Goal: Information Seeking & Learning: Learn about a topic

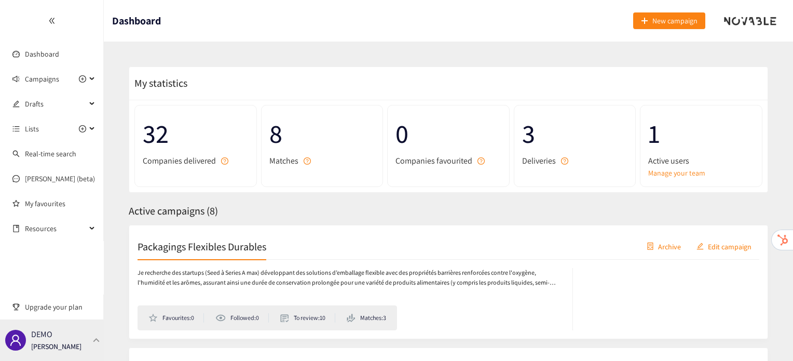
click at [44, 332] on p "DEMO" at bounding box center [41, 334] width 21 height 13
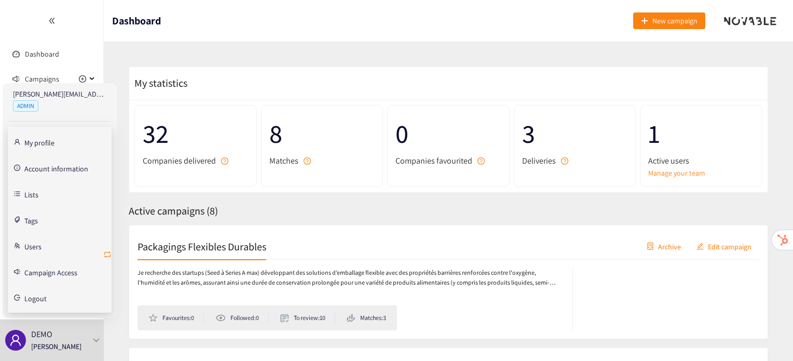
click at [106, 253] on icon "retweet" at bounding box center [107, 254] width 8 height 8
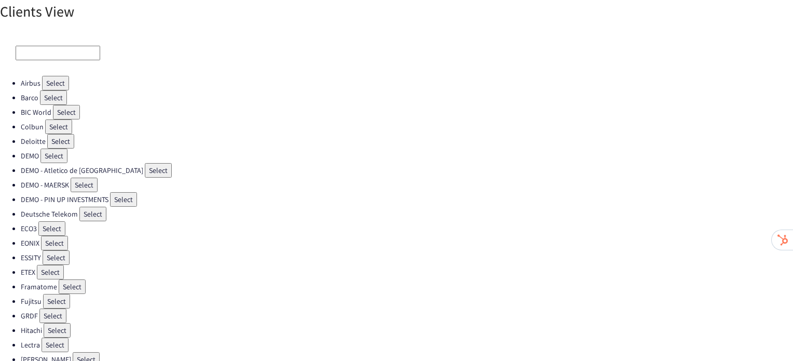
scroll to position [293, 0]
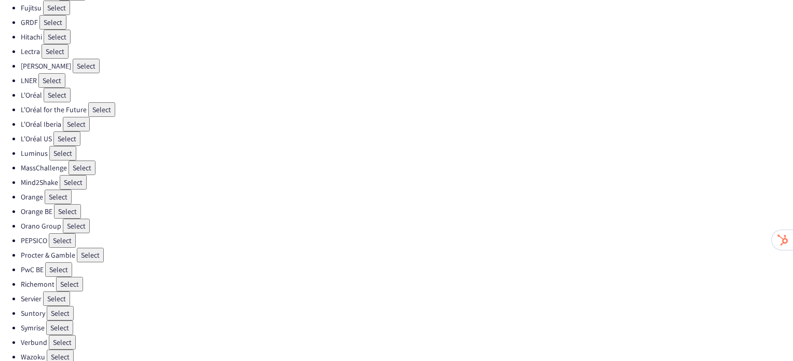
click at [58, 306] on button "Select" at bounding box center [60, 313] width 27 height 15
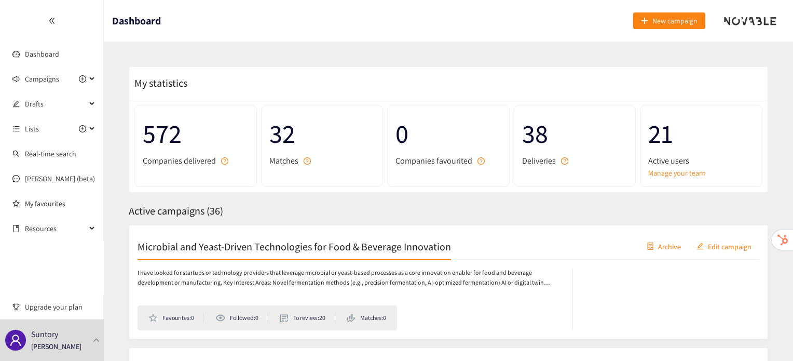
scroll to position [11, 0]
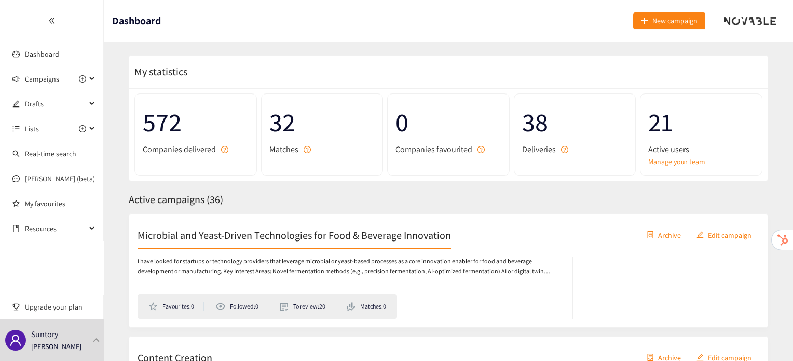
click at [306, 241] on div "Microbial and Yeast-Driven Technologies for Food & Beverage Innovation Archive …" at bounding box center [449, 235] width 622 height 26
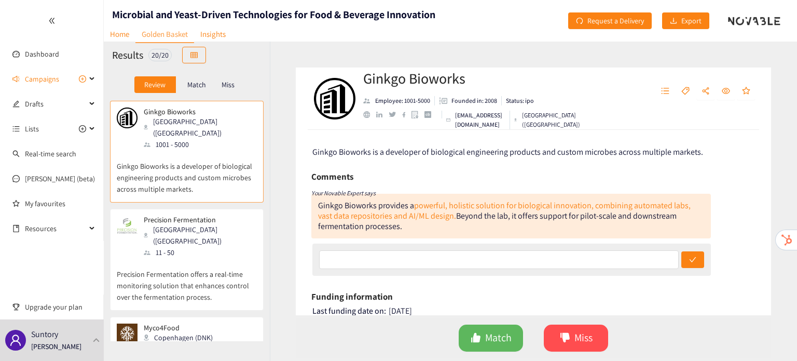
click at [230, 269] on p "Precision Fermentation offers a real-time monitoring solution that enhances con…" at bounding box center [187, 280] width 140 height 45
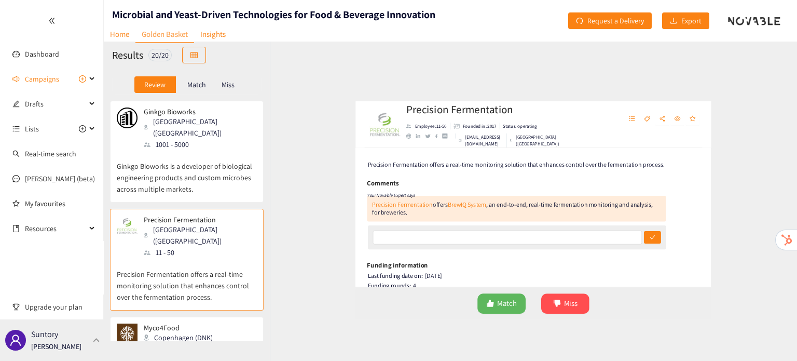
click at [66, 346] on p "[PERSON_NAME]" at bounding box center [56, 346] width 50 height 11
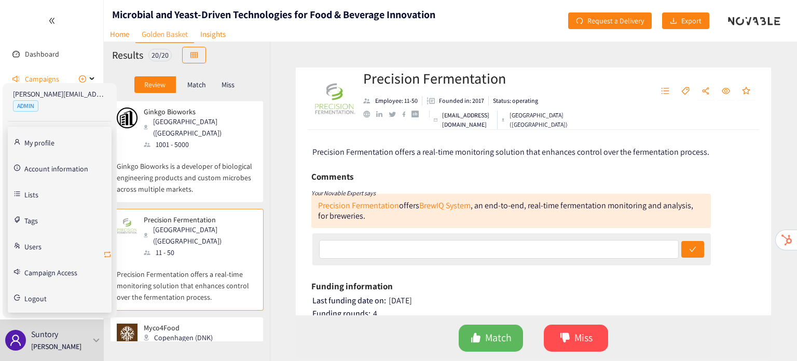
click at [108, 251] on icon "retweet" at bounding box center [107, 254] width 8 height 8
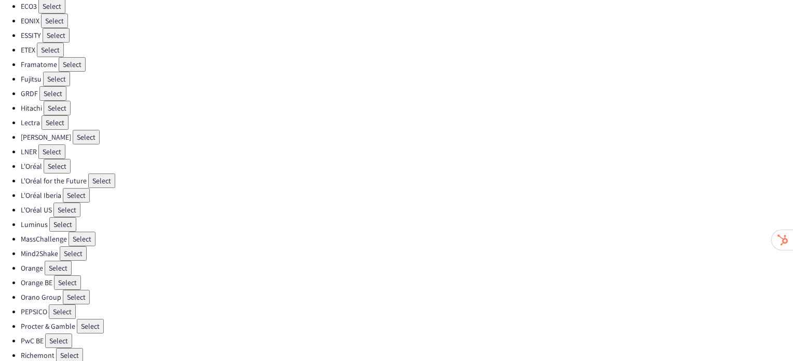
scroll to position [293, 0]
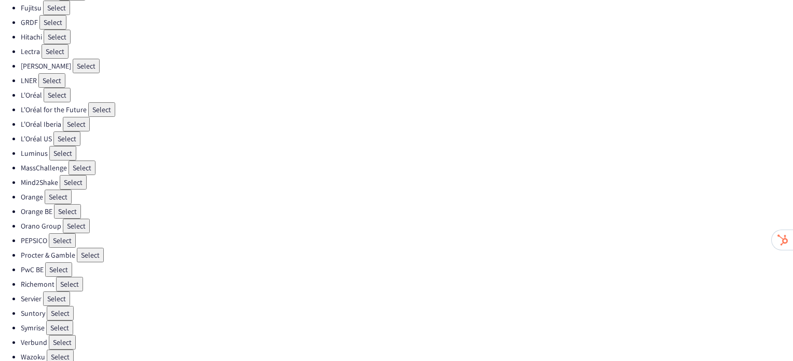
click at [82, 248] on button "Select" at bounding box center [90, 255] width 27 height 15
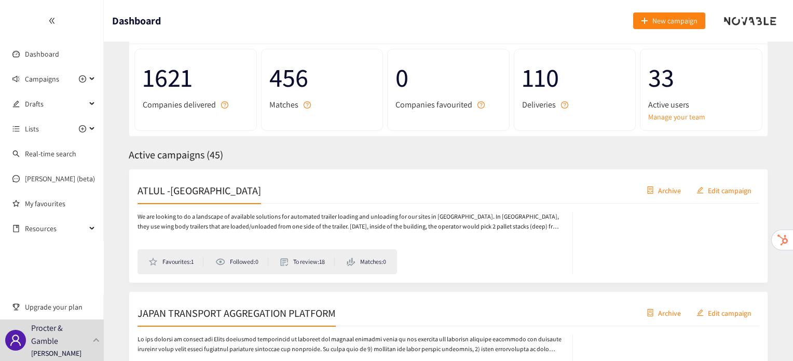
scroll to position [72, 0]
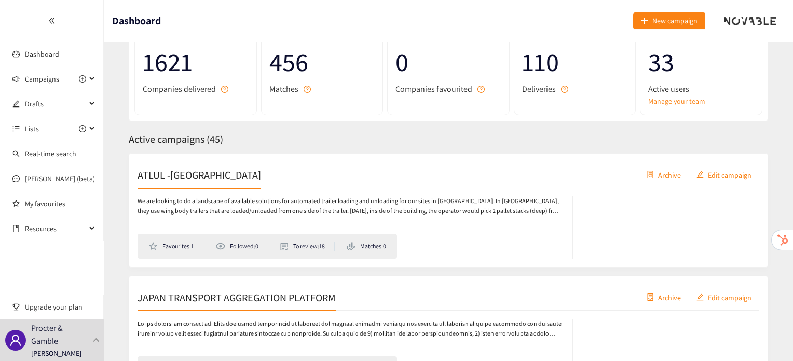
click at [182, 179] on h2 "ATLUL -[GEOGRAPHIC_DATA]" at bounding box center [200, 174] width 124 height 15
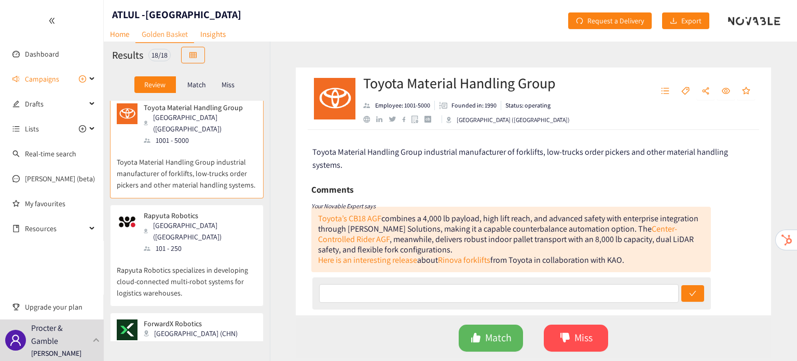
click at [224, 211] on div "Rapyuta Robotics [GEOGRAPHIC_DATA] (JPN) 101 - 250" at bounding box center [187, 232] width 140 height 43
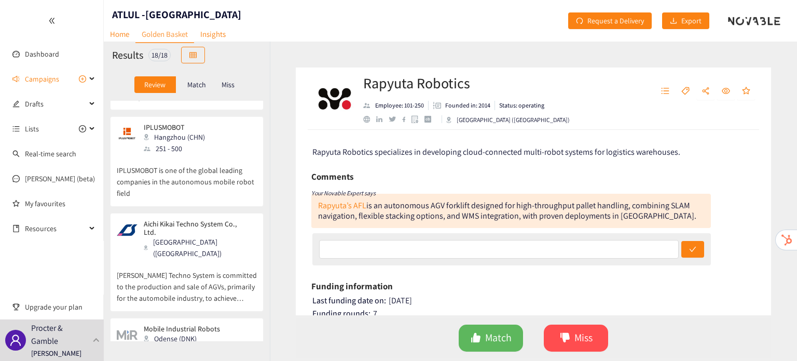
scroll to position [1166, 0]
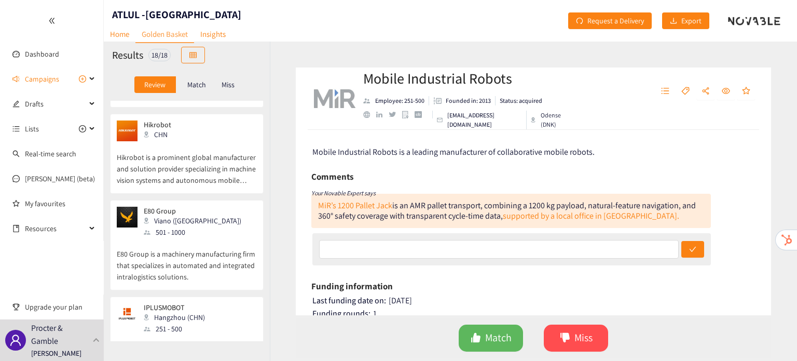
scroll to position [970, 0]
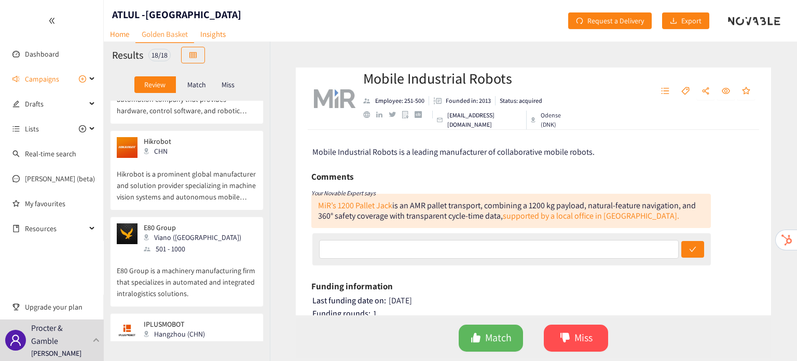
click at [222, 320] on div "IPLUSMOBOT [GEOGRAPHIC_DATA] (CHN) 251 - 500" at bounding box center [187, 335] width 140 height 31
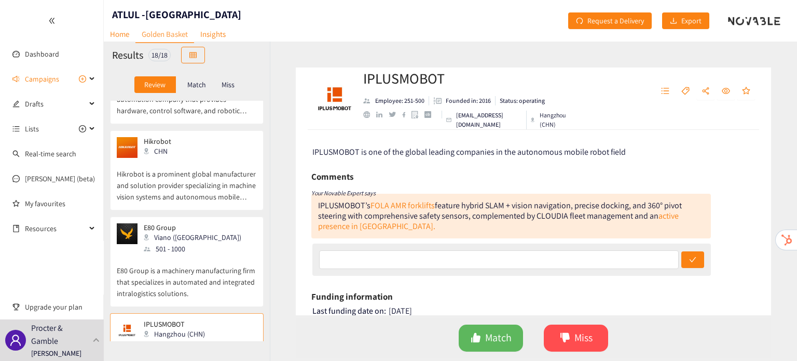
click at [228, 254] on p "E80 Group is a machinery manufacturing firm that specializes in automated and i…" at bounding box center [187, 276] width 140 height 45
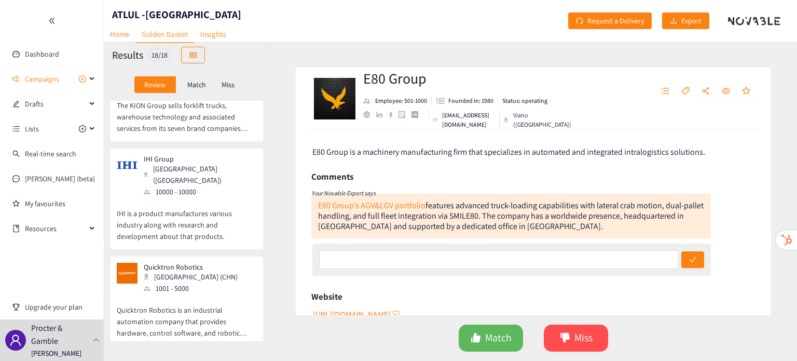
scroll to position [747, 0]
click at [228, 263] on div "Quicktron Robotics [GEOGRAPHIC_DATA] (CHN) 1001 - 5000" at bounding box center [187, 278] width 140 height 31
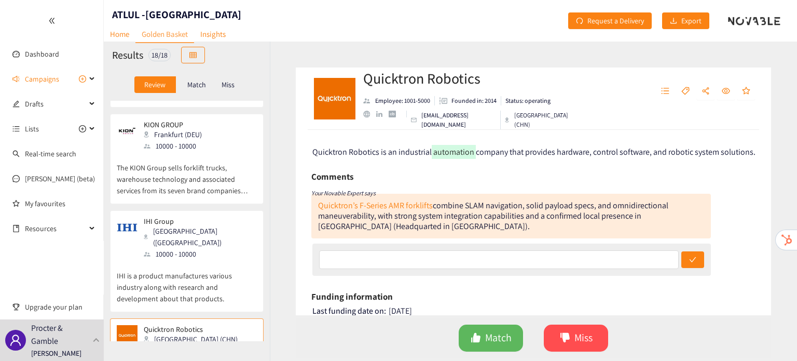
scroll to position [685, 0]
click at [228, 260] on p "IHI is a product manufactures various industry along with research and developm…" at bounding box center [187, 282] width 140 height 45
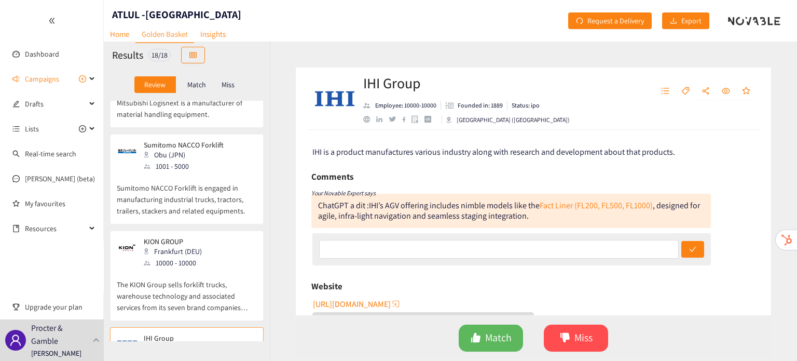
scroll to position [568, 0]
click at [228, 238] on div "KION GROUP Frankfurt (DEU) 10000 - 10000" at bounding box center [187, 253] width 140 height 31
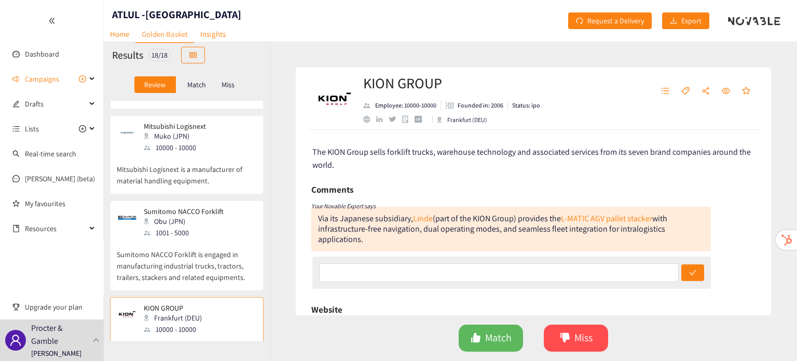
scroll to position [481, 0]
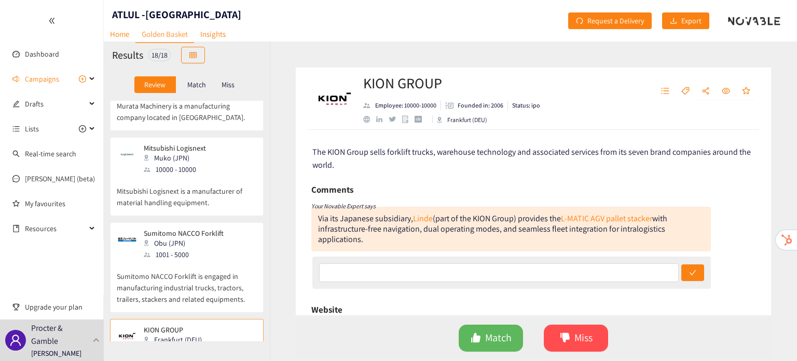
click at [228, 260] on p "Sumitomo NACCO Forklift is engaged in manufacturing industrial trucks, tractors…" at bounding box center [187, 282] width 140 height 45
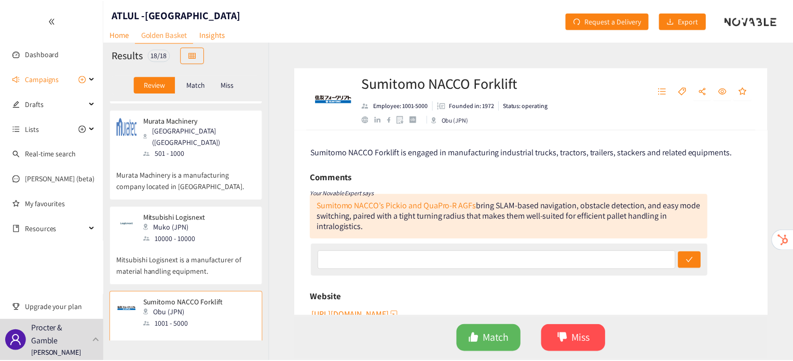
scroll to position [405, 0]
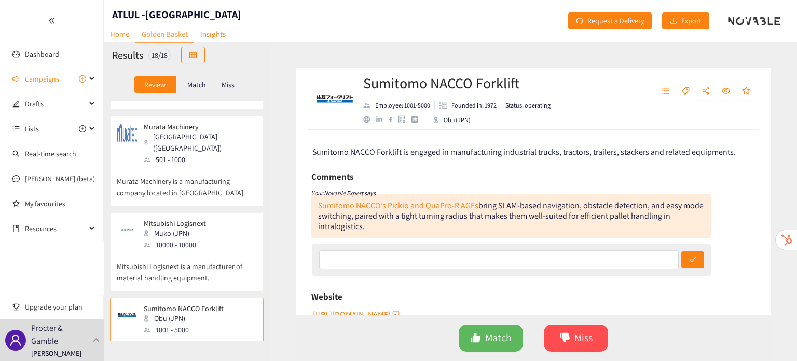
click at [228, 250] on p "Mitsubishi Logisnext is a manufacturer of material handling equipment." at bounding box center [187, 266] width 140 height 33
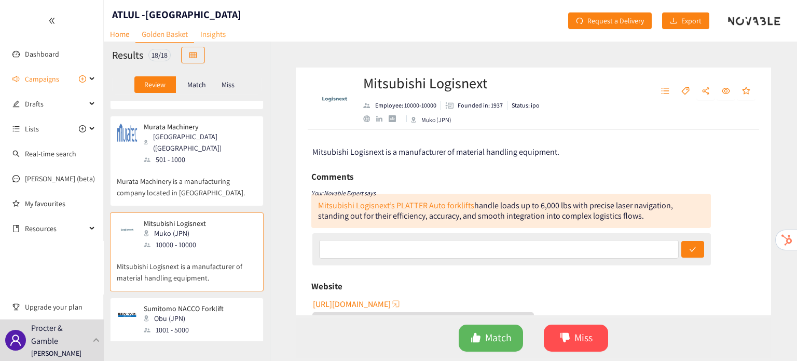
click at [222, 31] on link "Insights" at bounding box center [213, 34] width 38 height 16
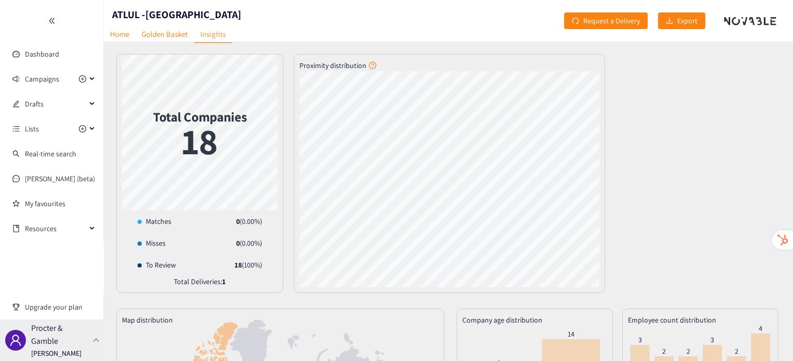
click at [56, 340] on p "Procter & Gamble" at bounding box center [60, 334] width 58 height 26
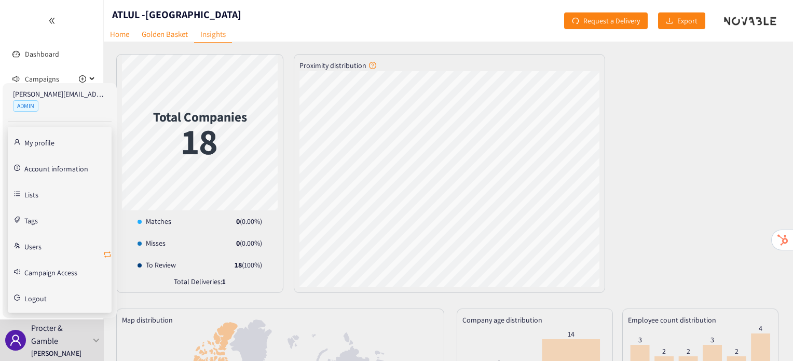
click at [107, 251] on icon "retweet" at bounding box center [107, 254] width 8 height 8
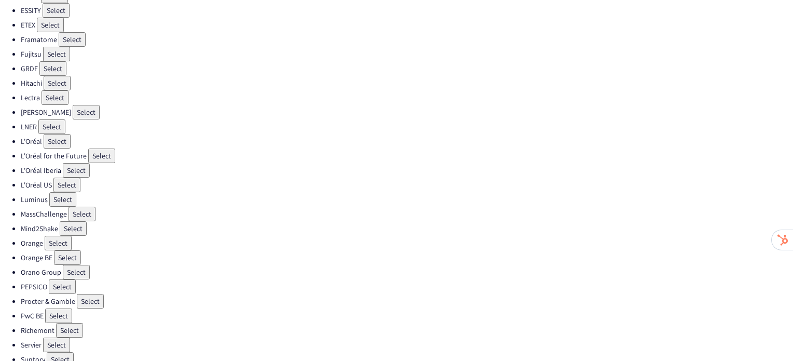
scroll to position [245, 0]
click at [49, 78] on button "Select" at bounding box center [57, 85] width 27 height 15
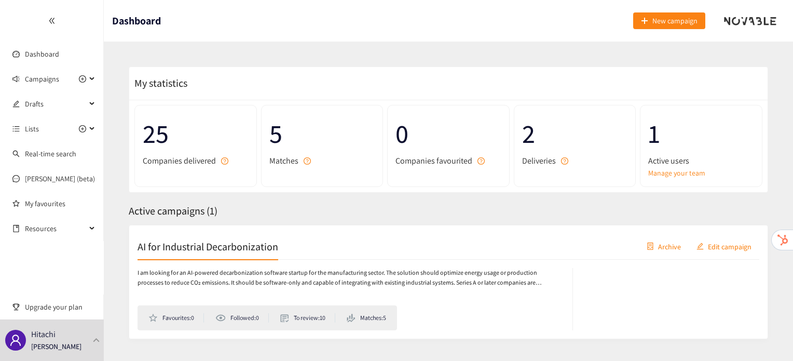
click at [191, 245] on h2 "AI for Industrial Decarbonization" at bounding box center [208, 246] width 141 height 15
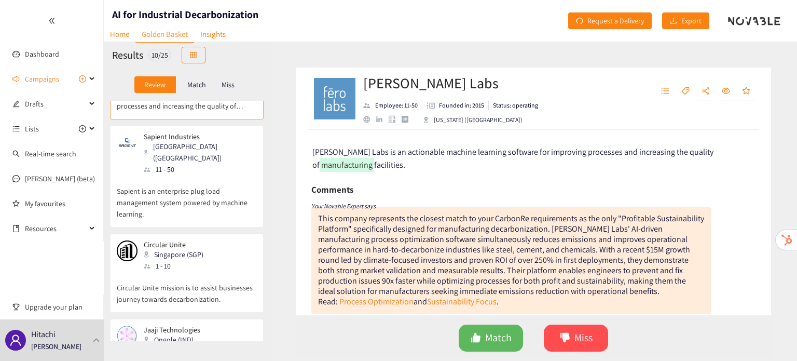
scroll to position [84, 0]
click at [195, 259] on div "1 - 10" at bounding box center [177, 264] width 66 height 11
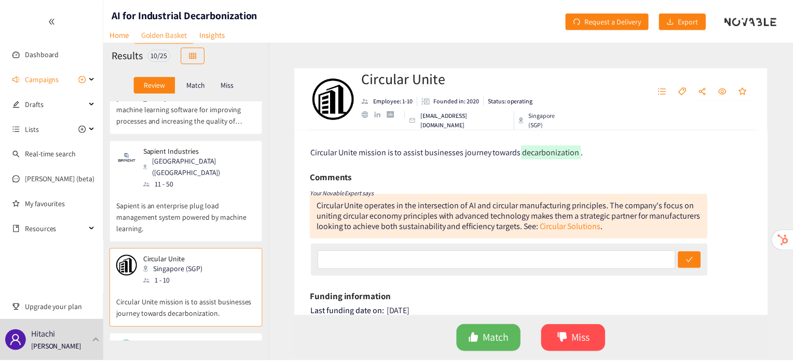
scroll to position [0, 0]
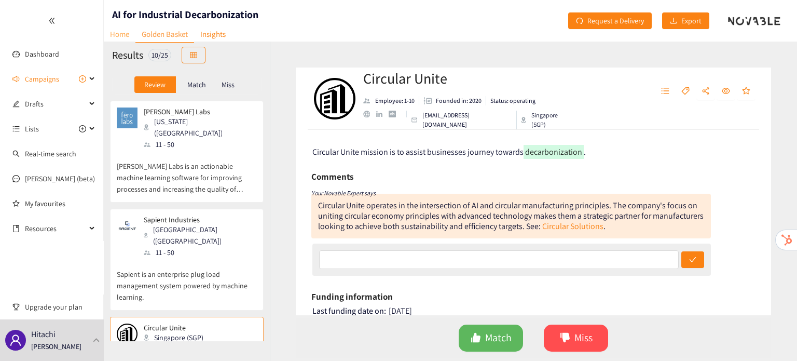
click at [119, 37] on link "Home" at bounding box center [120, 34] width 32 height 16
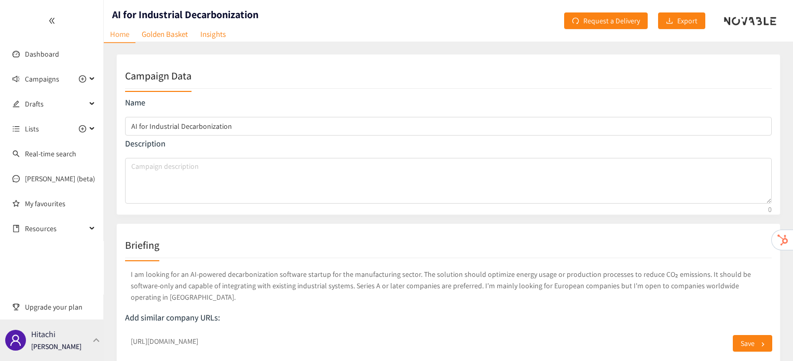
click at [75, 326] on div "Hitachi [PERSON_NAME]" at bounding box center [52, 340] width 104 height 42
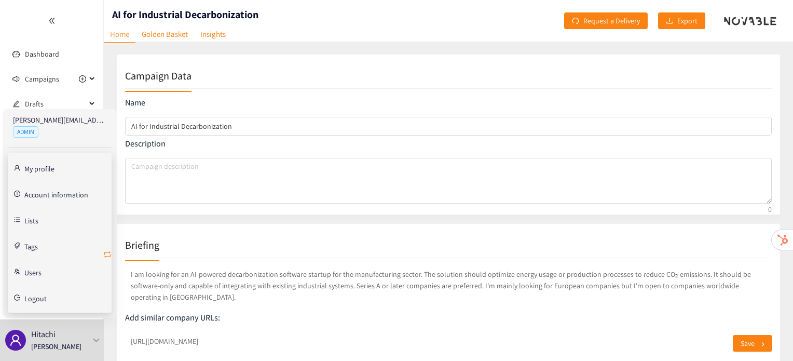
click at [106, 253] on icon "retweet" at bounding box center [107, 254] width 8 height 8
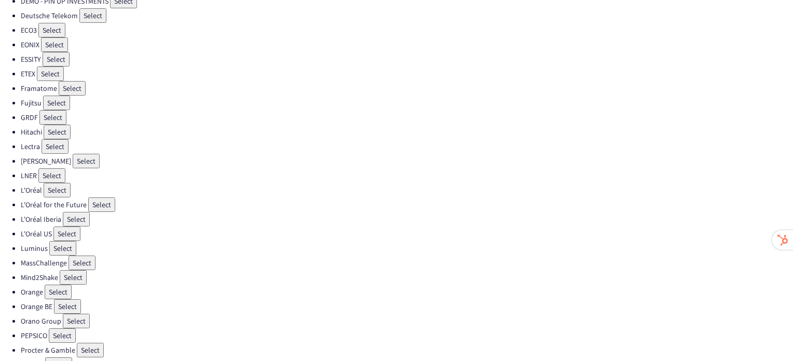
scroll to position [283, 0]
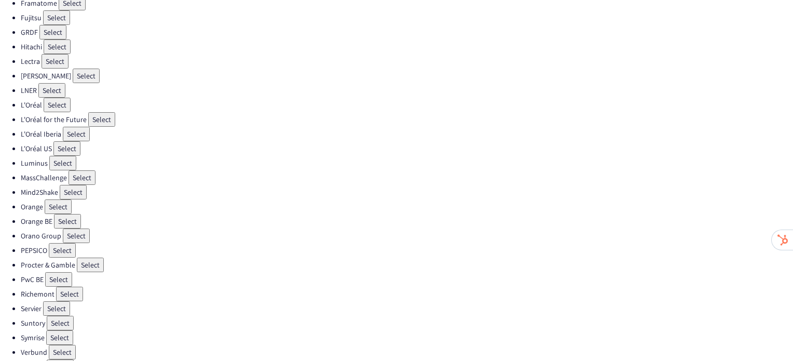
click at [58, 301] on button "Select" at bounding box center [56, 308] width 27 height 15
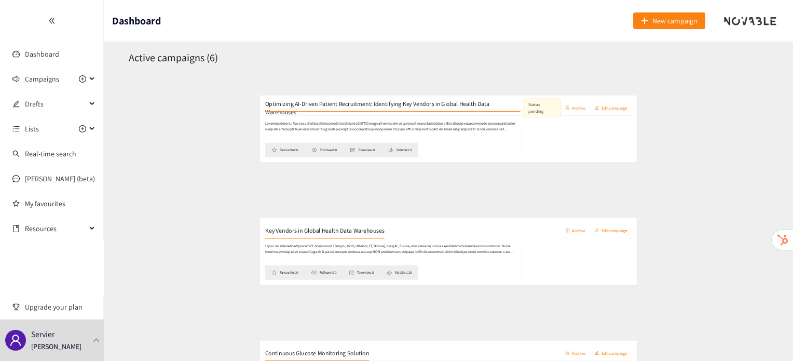
scroll to position [162, 0]
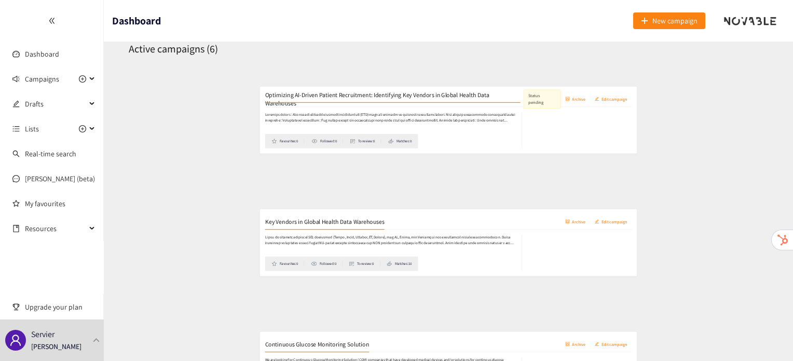
click at [289, 212] on h2 "Key Vendors in Global Health Data Warehouses" at bounding box center [239, 206] width 202 height 15
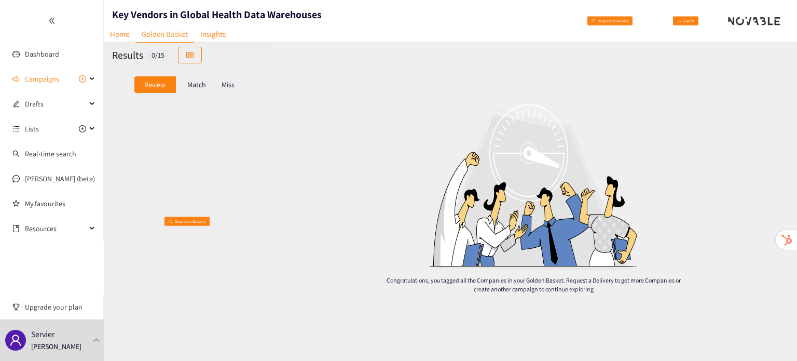
click at [193, 87] on p "Match" at bounding box center [196, 84] width 19 height 8
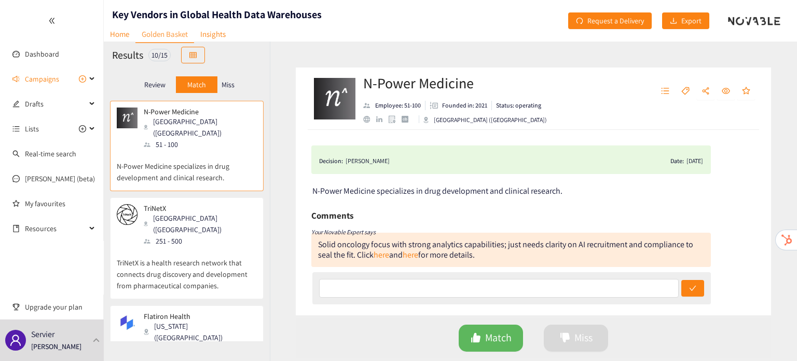
click at [166, 247] on p "TriNetX is a health research network that connects drug discovery and developme…" at bounding box center [187, 269] width 140 height 45
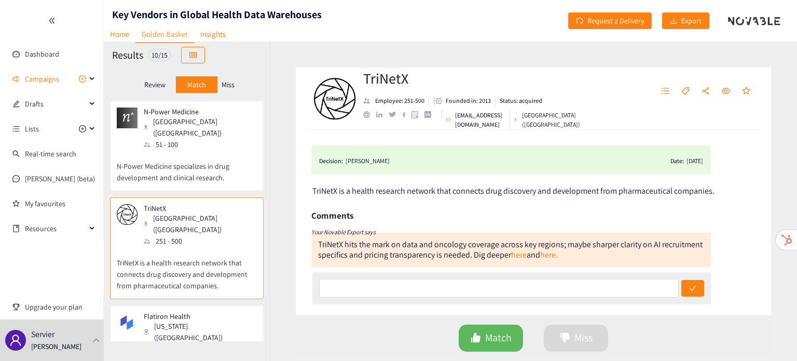
click at [156, 320] on div "[US_STATE] ([GEOGRAPHIC_DATA])" at bounding box center [200, 331] width 112 height 23
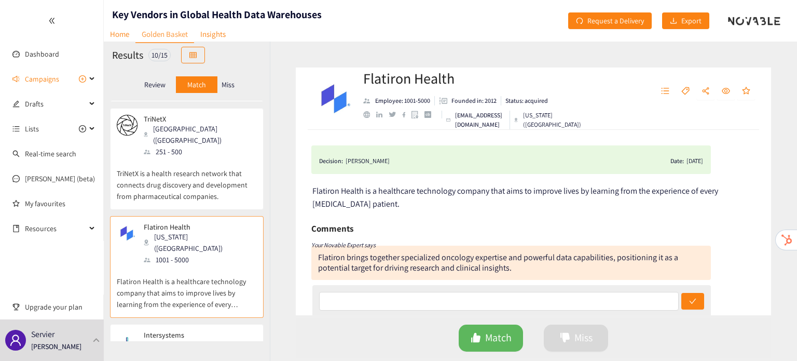
scroll to position [92, 0]
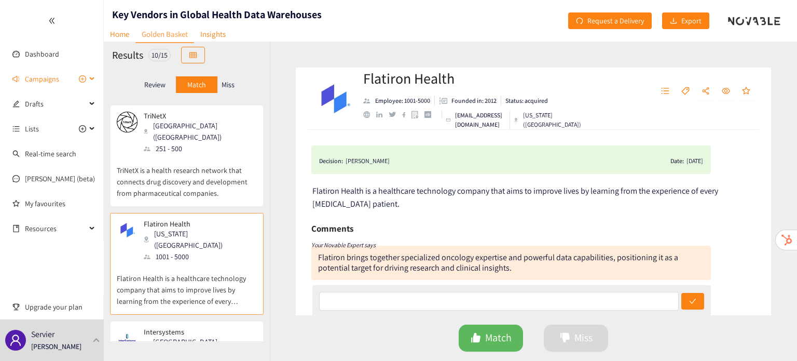
click at [38, 75] on span "Campaigns" at bounding box center [42, 79] width 34 height 21
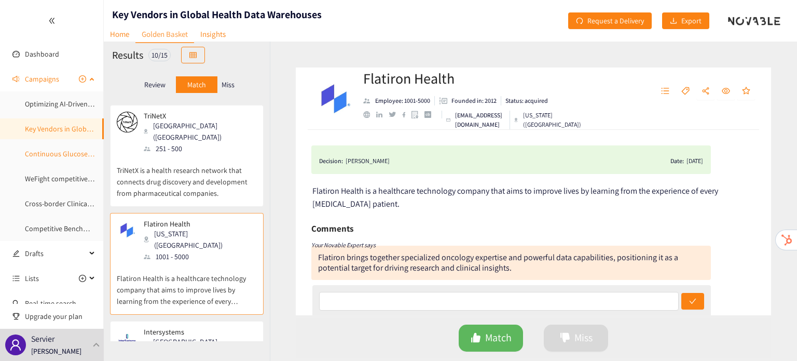
click at [53, 158] on link "Continuous Glucose Monitoring Solution" at bounding box center [88, 153] width 126 height 9
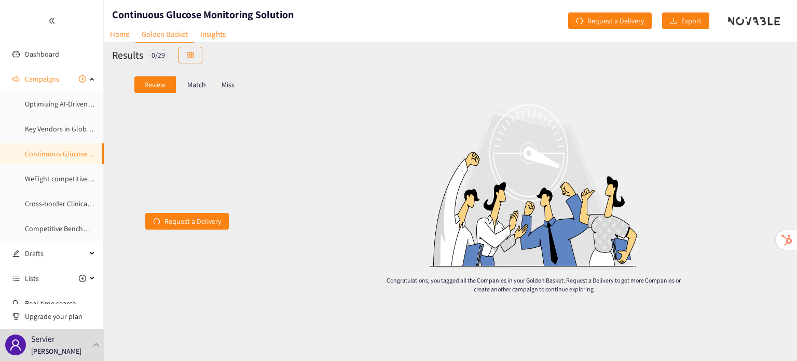
click at [199, 86] on p "Match" at bounding box center [196, 84] width 19 height 8
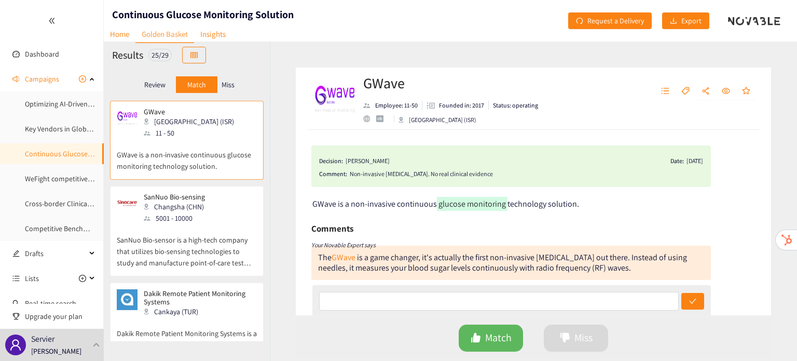
click at [193, 223] on div "5001 - 10000" at bounding box center [177, 217] width 67 height 11
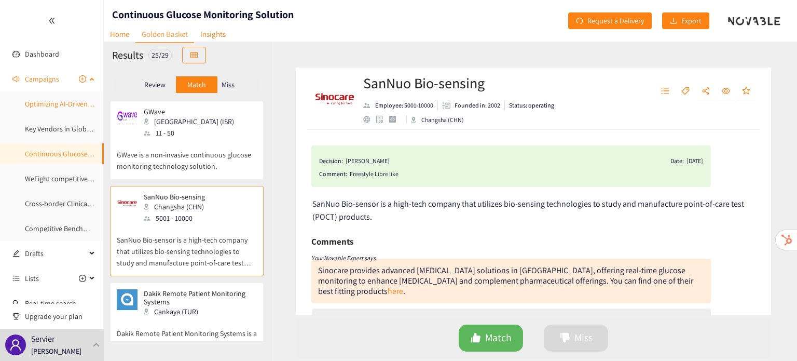
click at [54, 99] on link "Optimizing AI-Driven Patient Recruitment: Identifying Key Vendors in Global Hea…" at bounding box center [179, 103] width 309 height 9
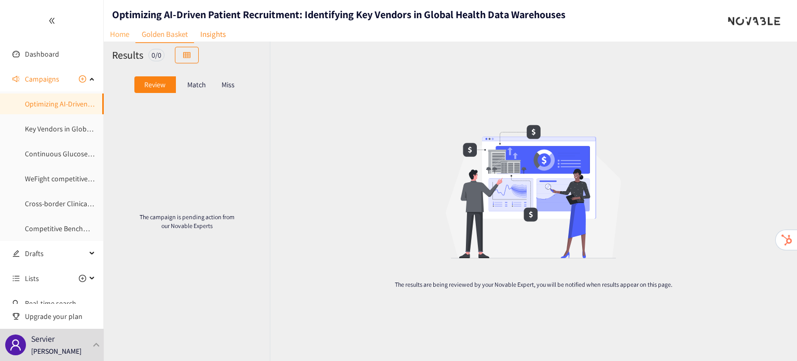
click at [123, 35] on link "Home" at bounding box center [120, 34] width 32 height 16
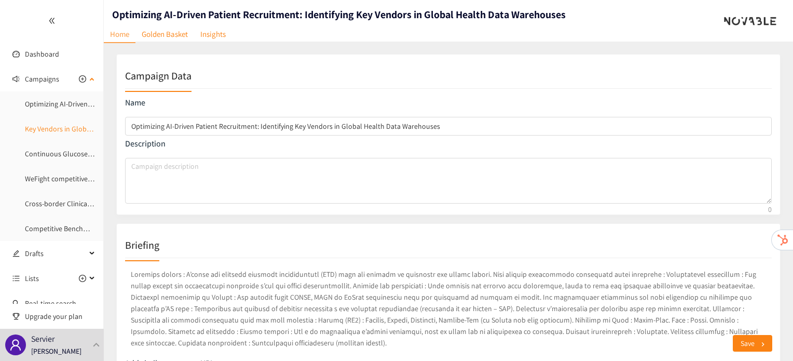
click at [40, 133] on link "Key Vendors in Global Health Data Warehouses" at bounding box center [97, 128] width 145 height 9
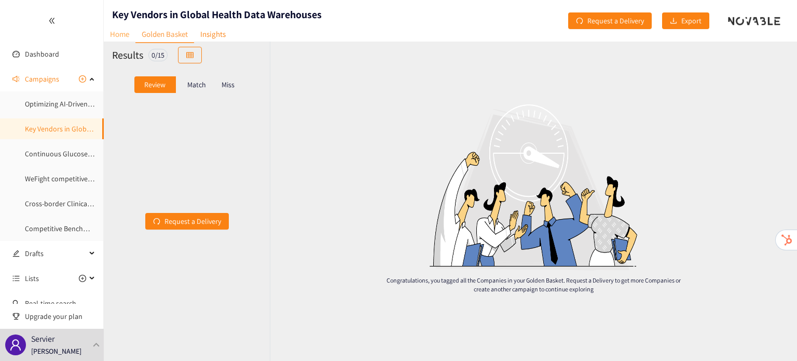
click at [115, 34] on link "Home" at bounding box center [120, 34] width 32 height 16
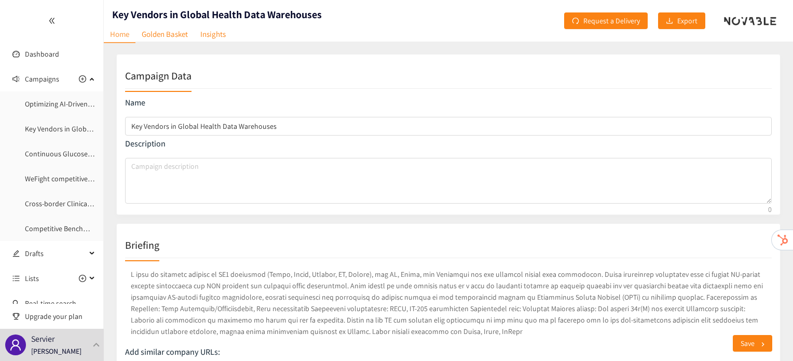
scroll to position [31, 0]
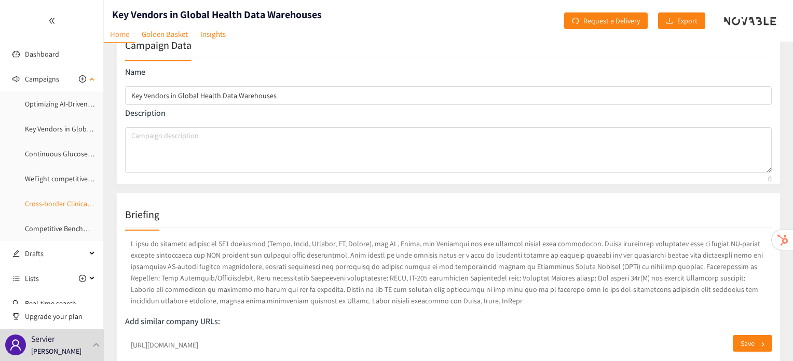
click at [54, 199] on link "Cross-border Clinical Trial Enrollment" at bounding box center [83, 203] width 116 height 9
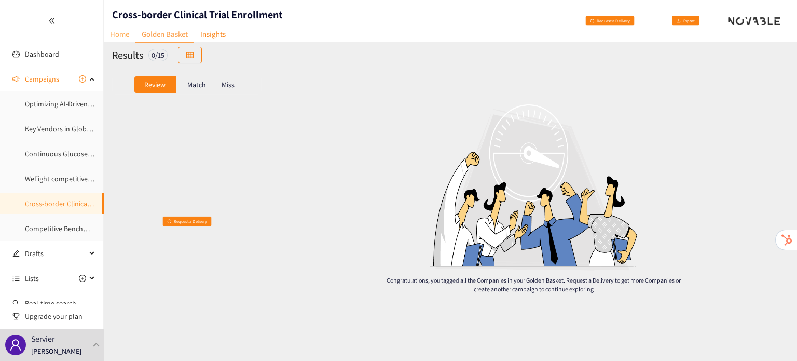
click at [111, 35] on link "Home" at bounding box center [120, 34] width 32 height 16
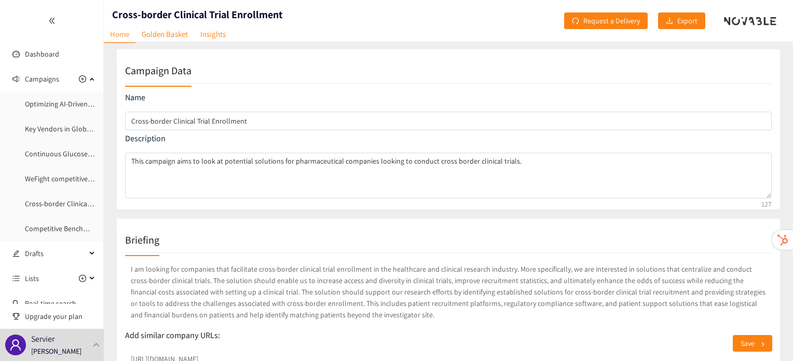
scroll to position [4, 0]
click at [50, 174] on link "WeFight competitive Benchmark" at bounding box center [75, 178] width 100 height 9
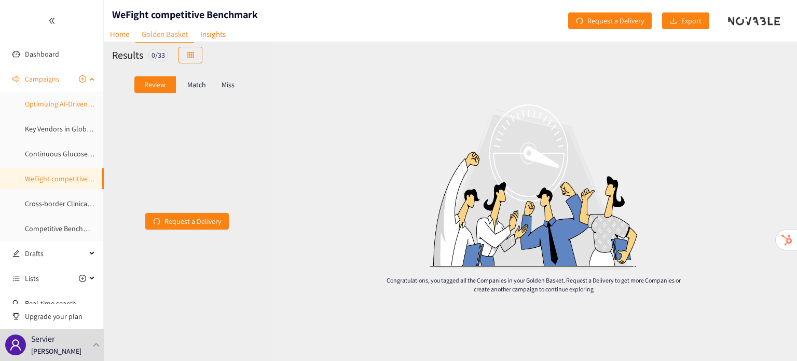
click at [39, 107] on link "Optimizing AI-Driven Patient Recruitment: Identifying Key Vendors in Global Hea…" at bounding box center [179, 103] width 309 height 9
